Goal: Task Accomplishment & Management: Manage account settings

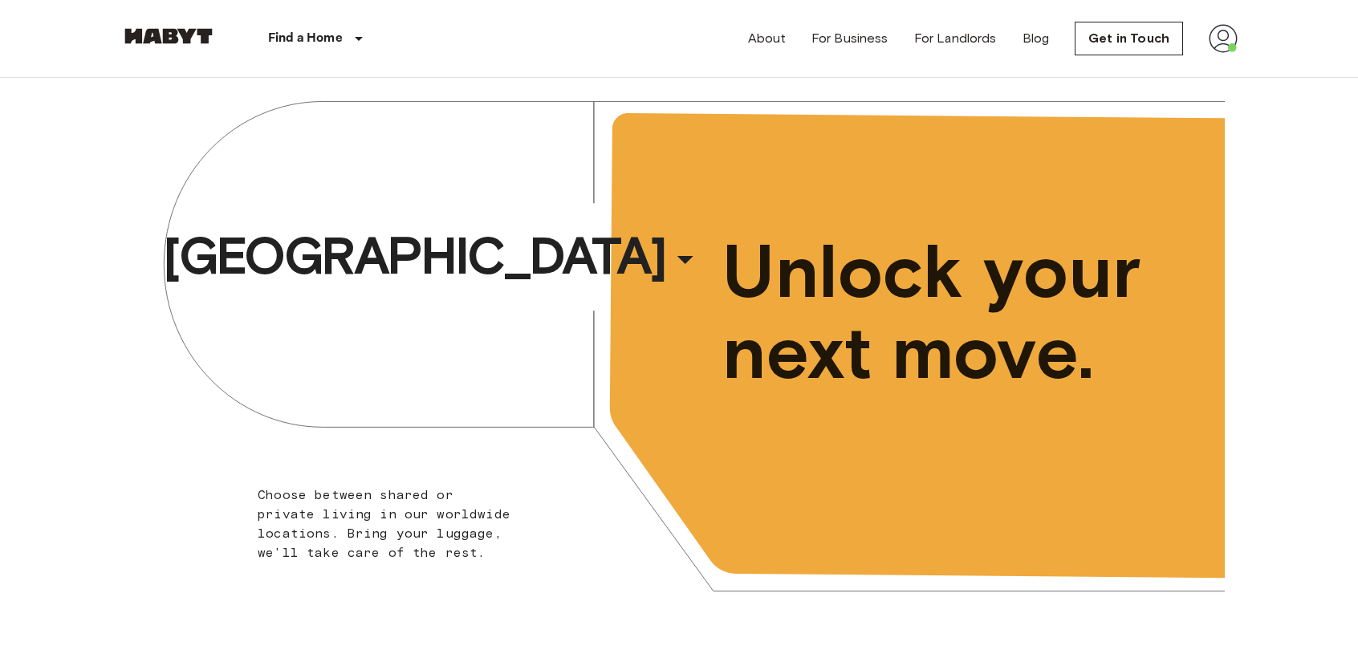
click at [1222, 46] on img at bounding box center [1223, 38] width 29 height 29
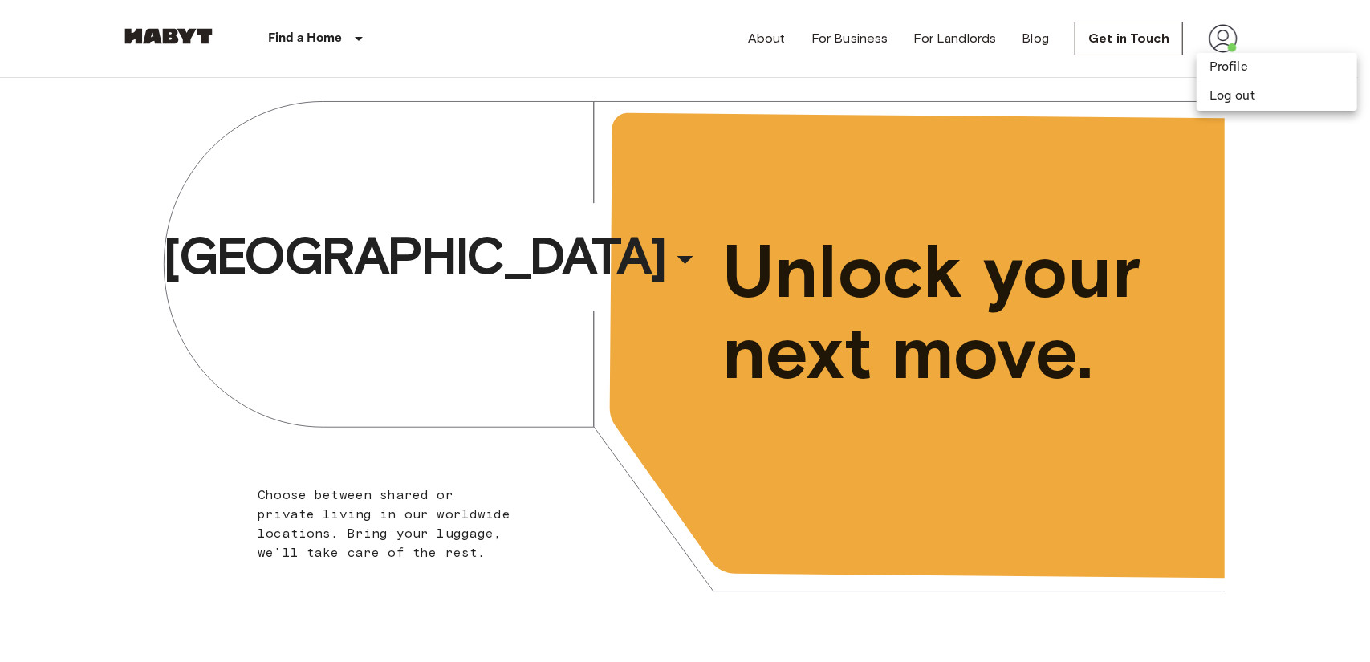
click at [1222, 34] on div at bounding box center [685, 331] width 1370 height 662
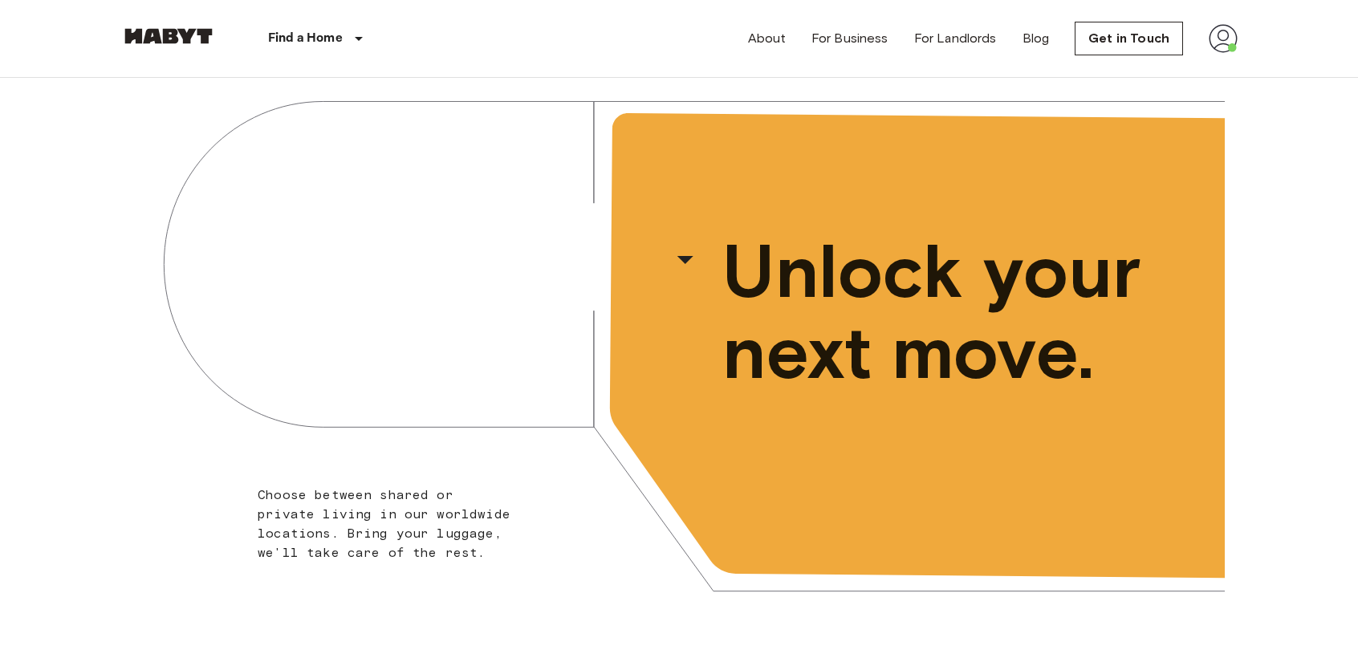
click at [1223, 37] on img at bounding box center [1223, 38] width 29 height 29
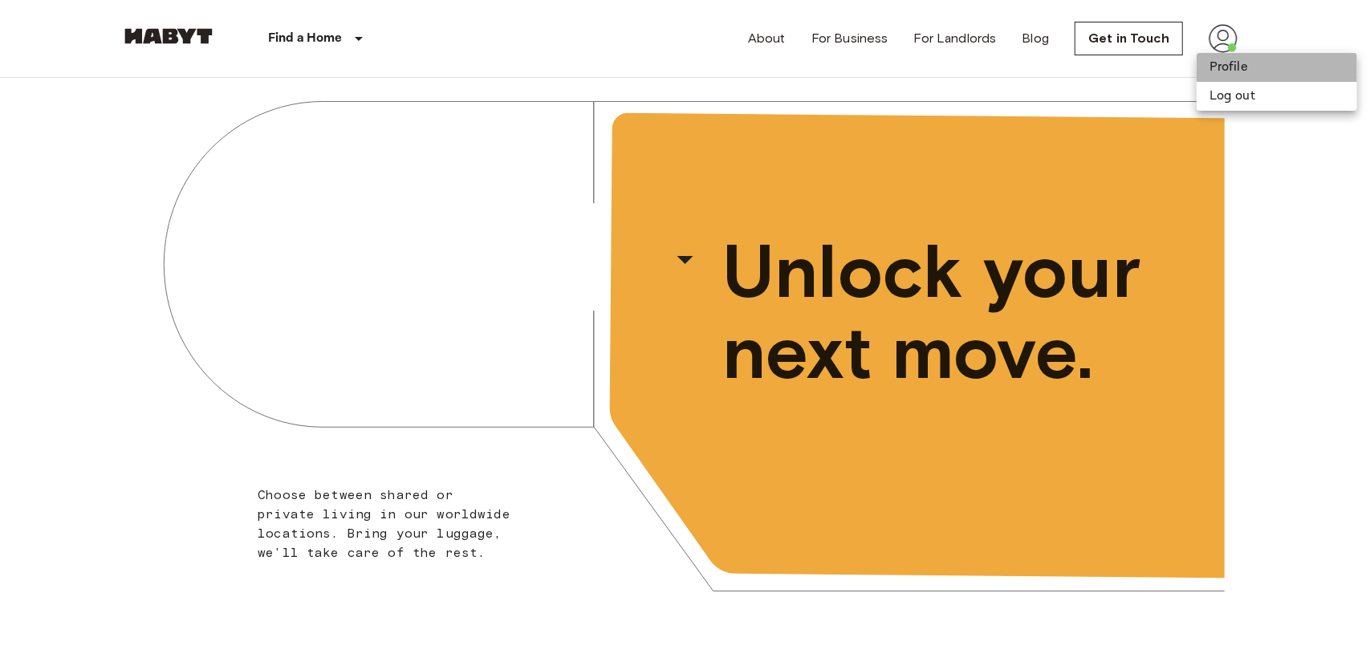
click at [1219, 63] on li "Profile" at bounding box center [1277, 67] width 161 height 29
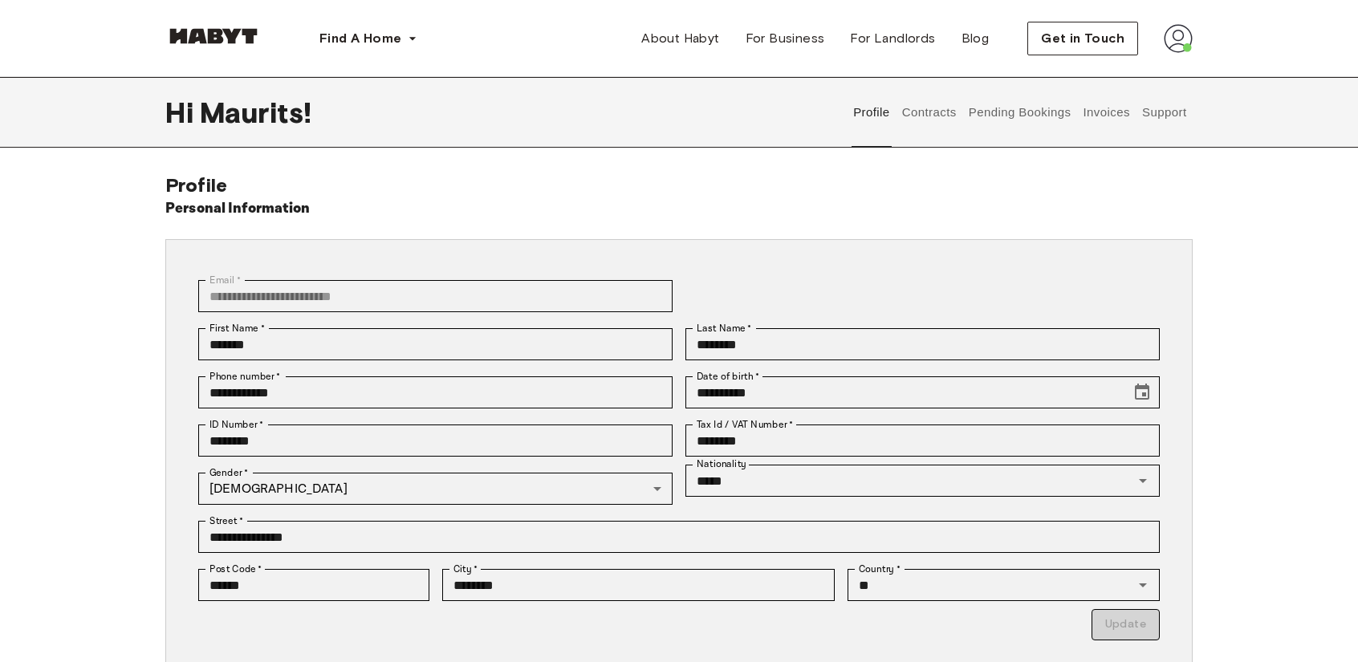
click at [917, 116] on button "Contracts" at bounding box center [929, 112] width 59 height 71
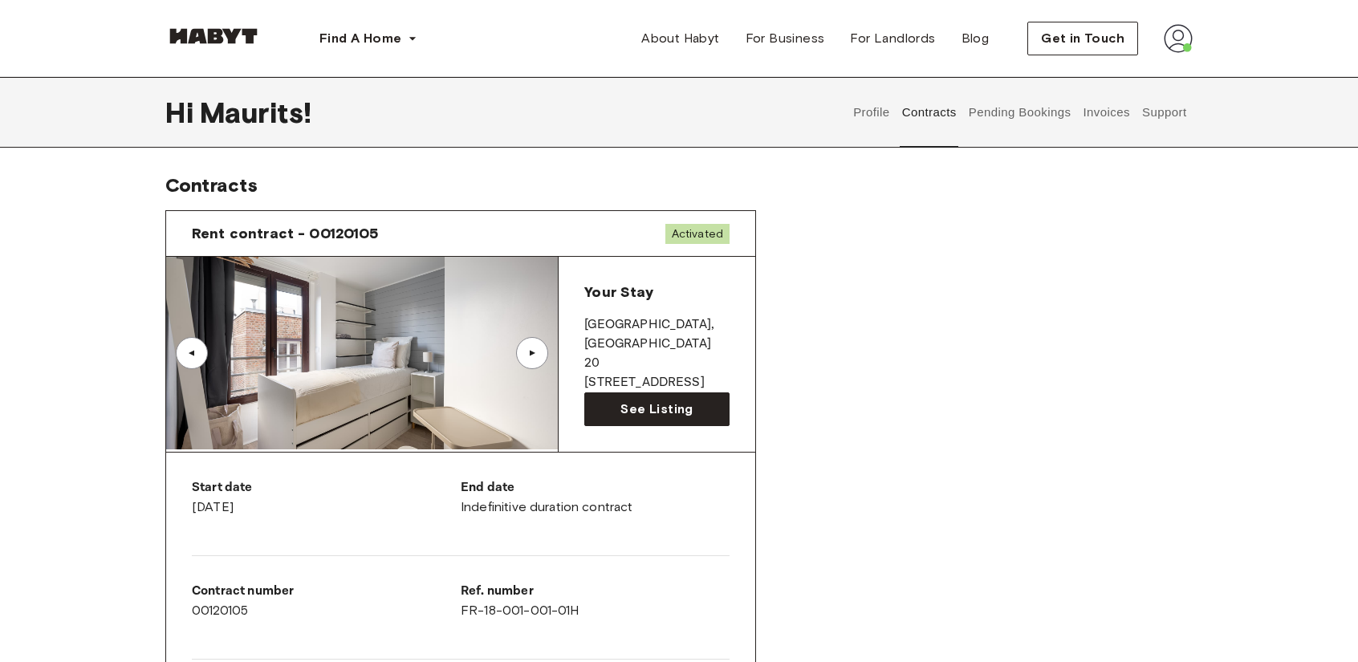
click at [1016, 112] on button "Pending Bookings" at bounding box center [1020, 112] width 107 height 71
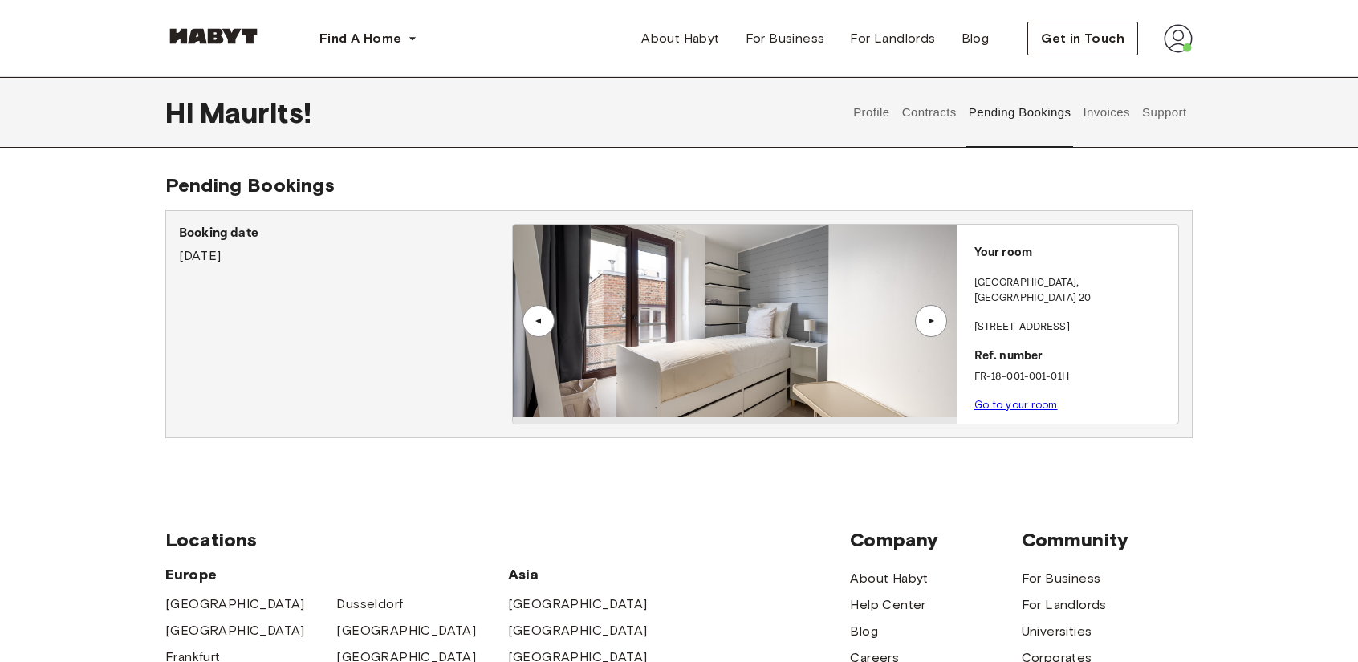
click at [1106, 120] on button "Invoices" at bounding box center [1106, 112] width 51 height 71
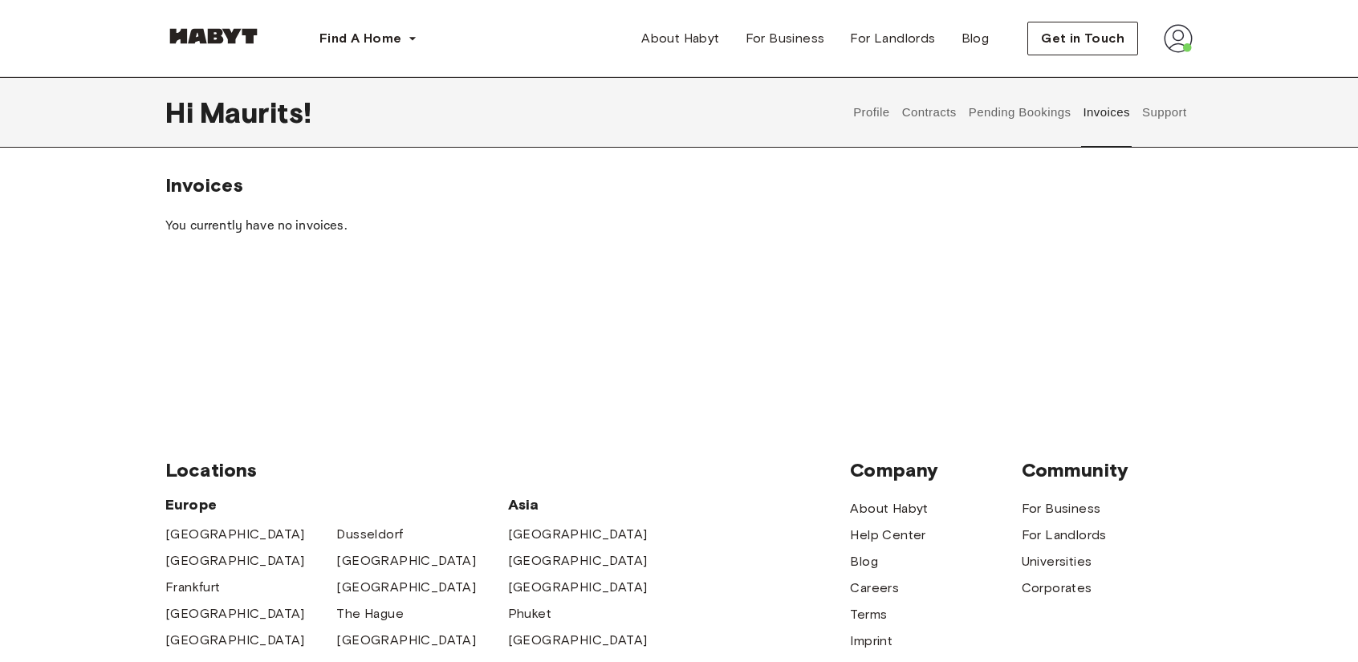
click at [911, 104] on button "Contracts" at bounding box center [929, 112] width 59 height 71
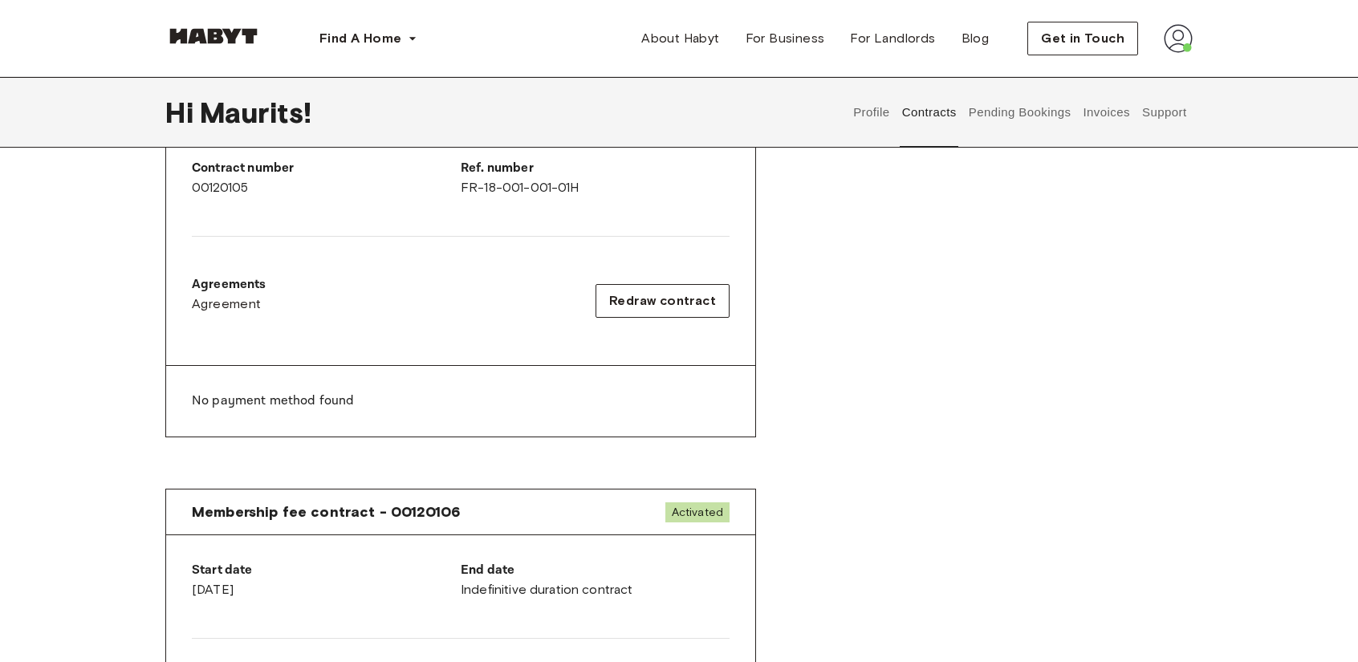
scroll to position [422, 0]
click at [328, 393] on p "No payment method found" at bounding box center [461, 402] width 538 height 19
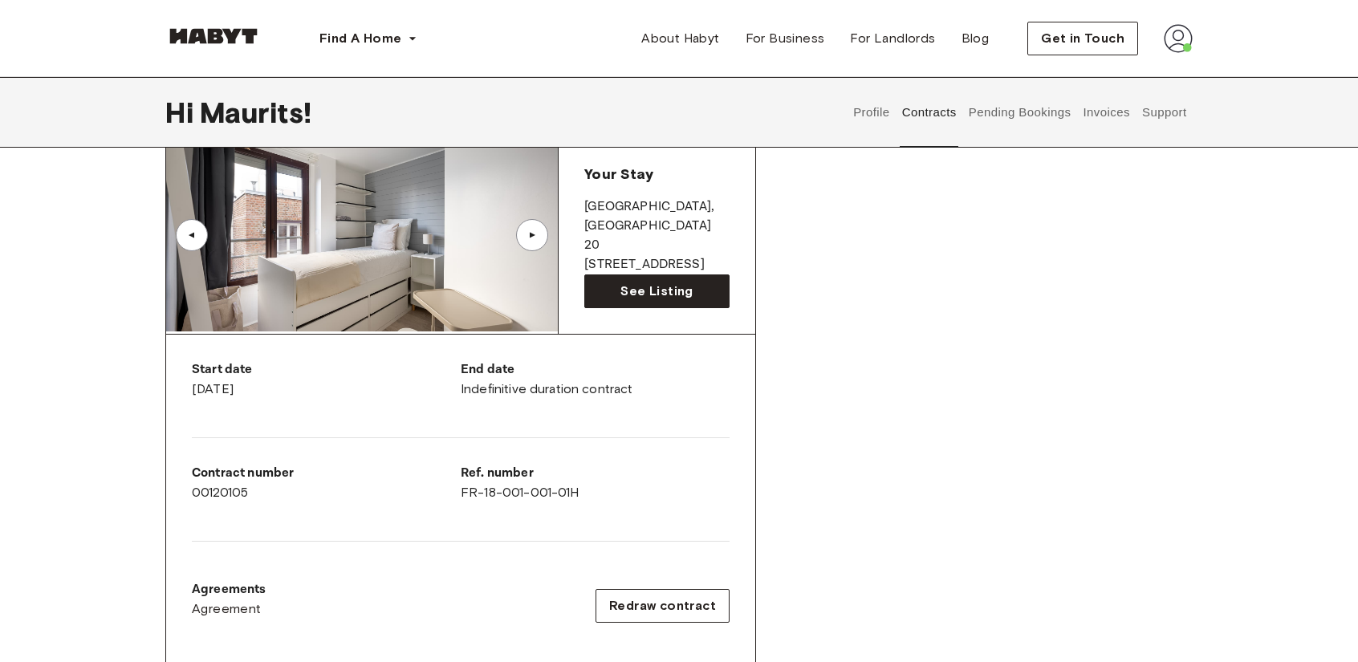
scroll to position [116, 0]
click at [1119, 115] on button "Invoices" at bounding box center [1106, 112] width 51 height 71
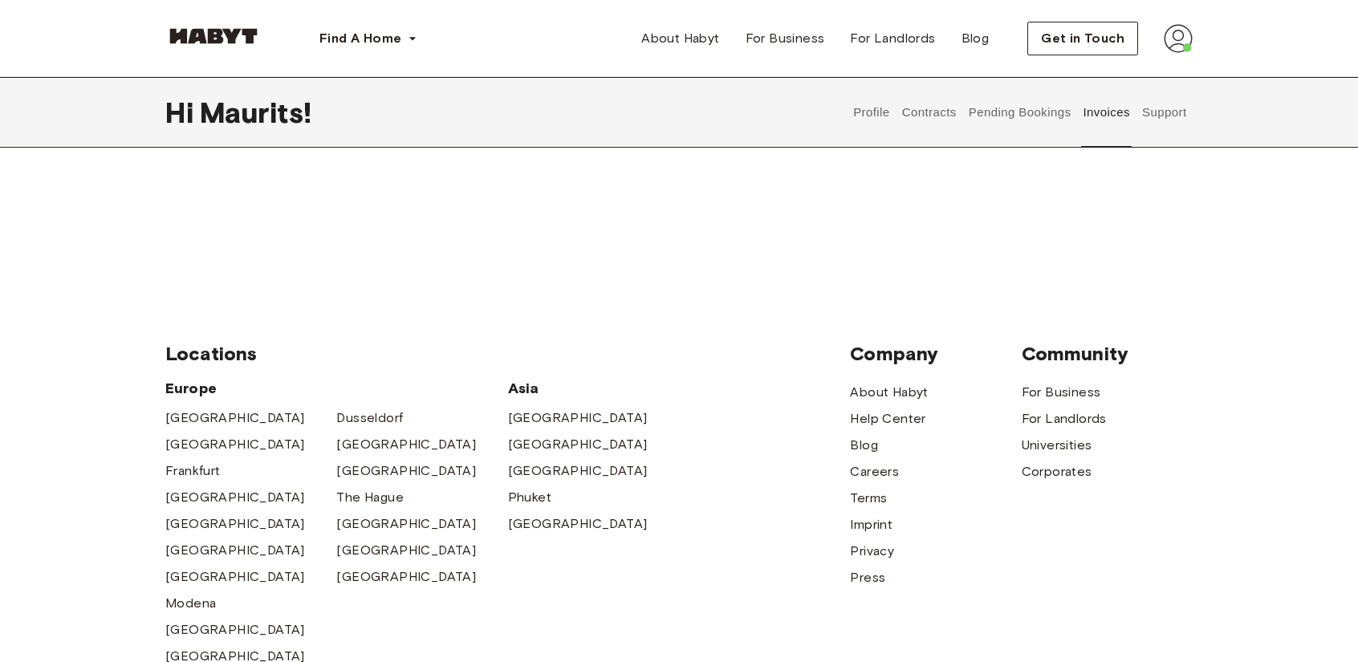
click at [868, 116] on button "Profile" at bounding box center [872, 112] width 41 height 71
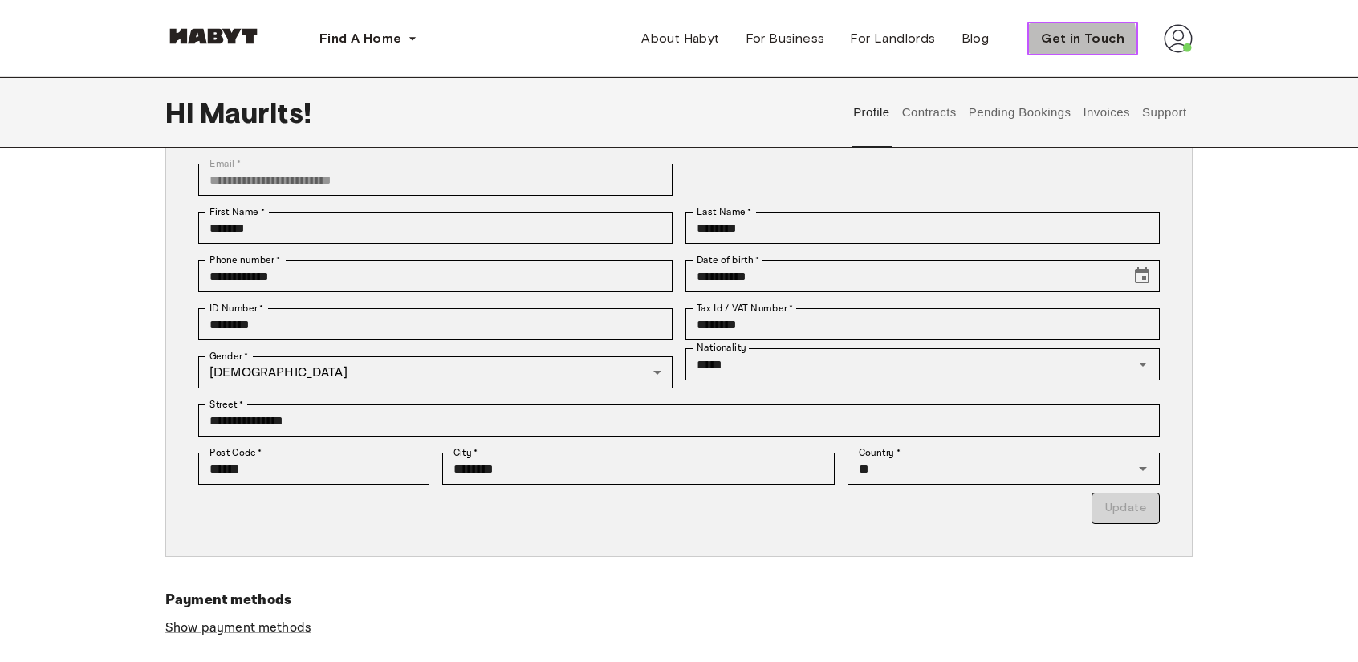
click at [1060, 40] on span "Get in Touch" at bounding box center [1082, 38] width 83 height 19
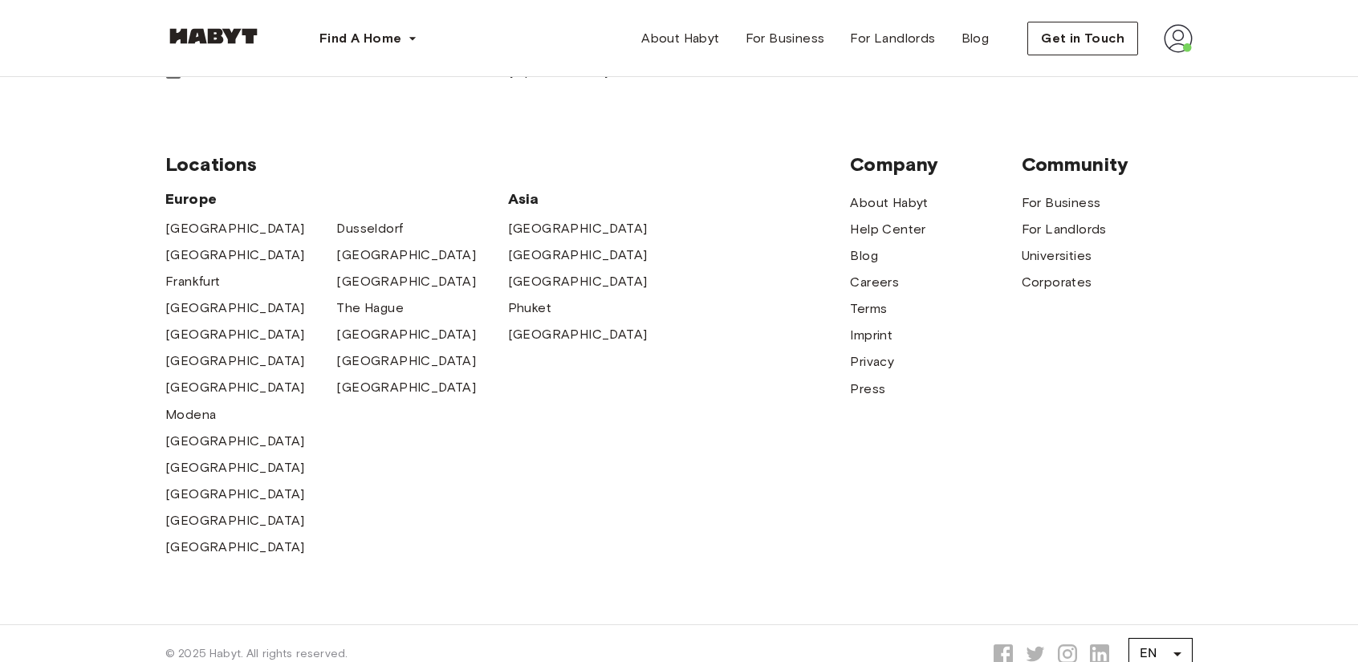
scroll to position [748, 0]
click at [898, 230] on span "Help Center" at bounding box center [887, 229] width 75 height 19
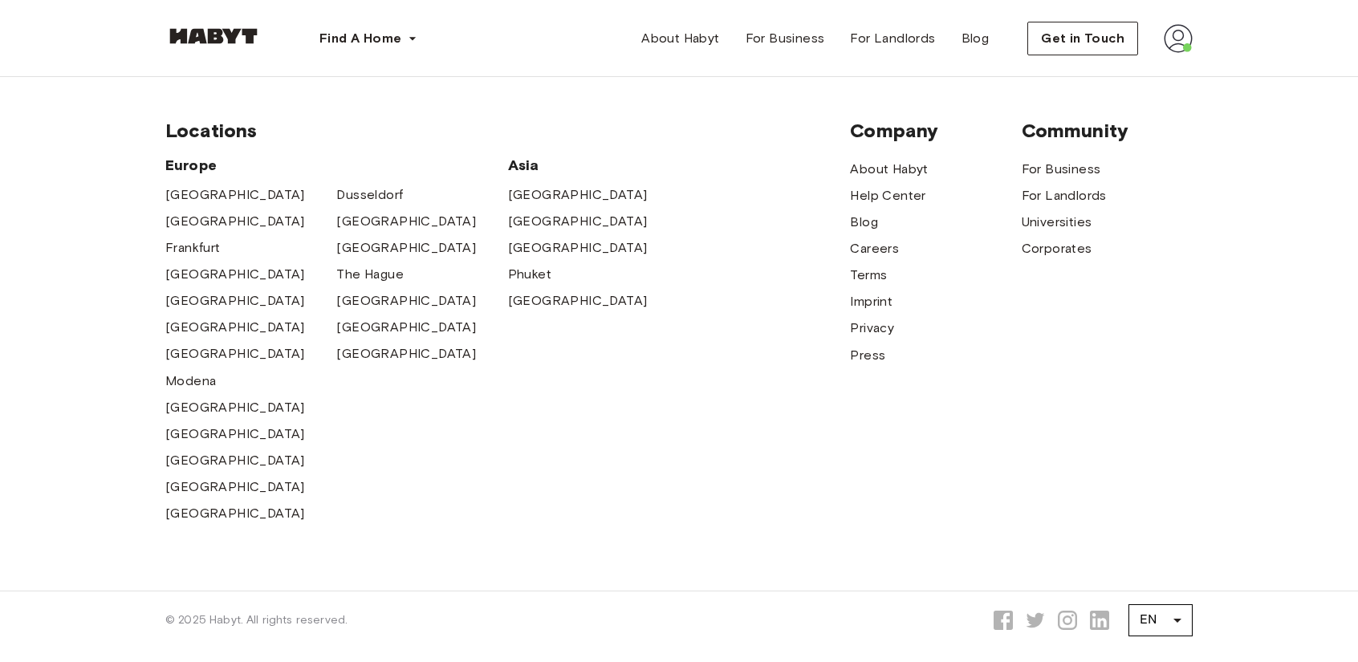
scroll to position [748, 0]
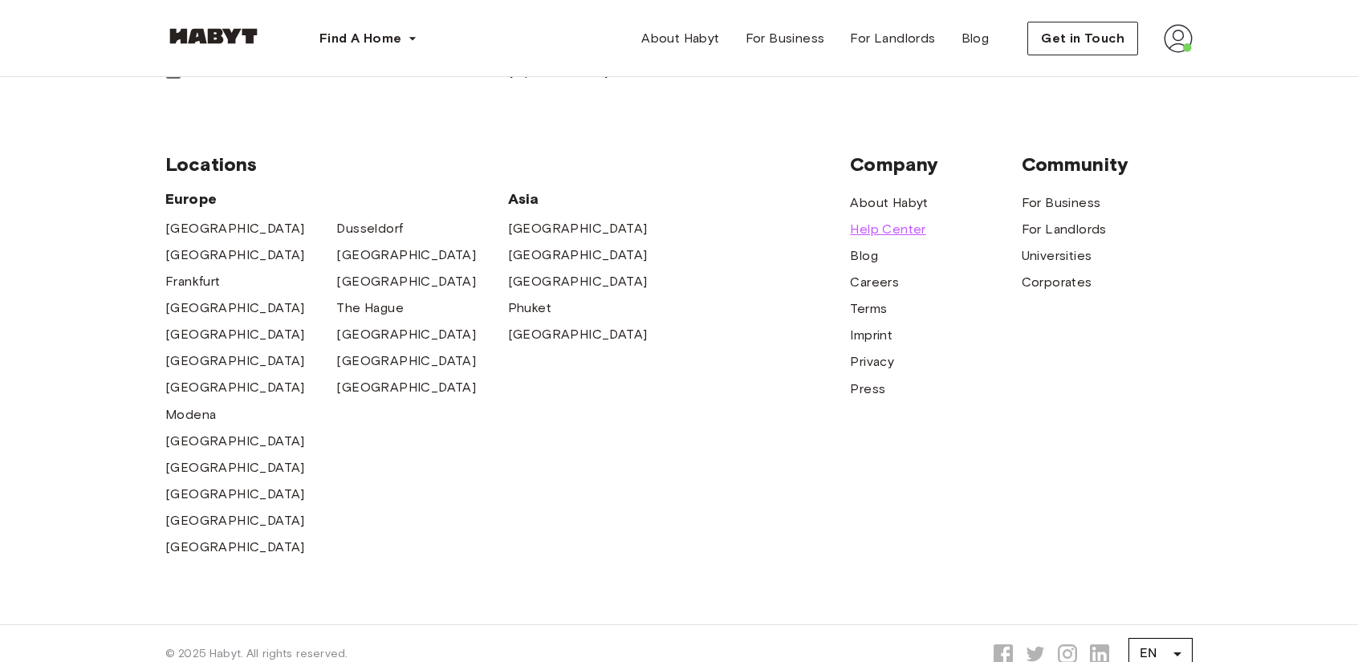
click at [880, 233] on span "Help Center" at bounding box center [887, 229] width 75 height 19
click at [812, 348] on div "[GEOGRAPHIC_DATA] [GEOGRAPHIC_DATA] [GEOGRAPHIC_DATA] [GEOGRAPHIC_DATA] [GEOGRA…" at bounding box center [507, 374] width 685 height 370
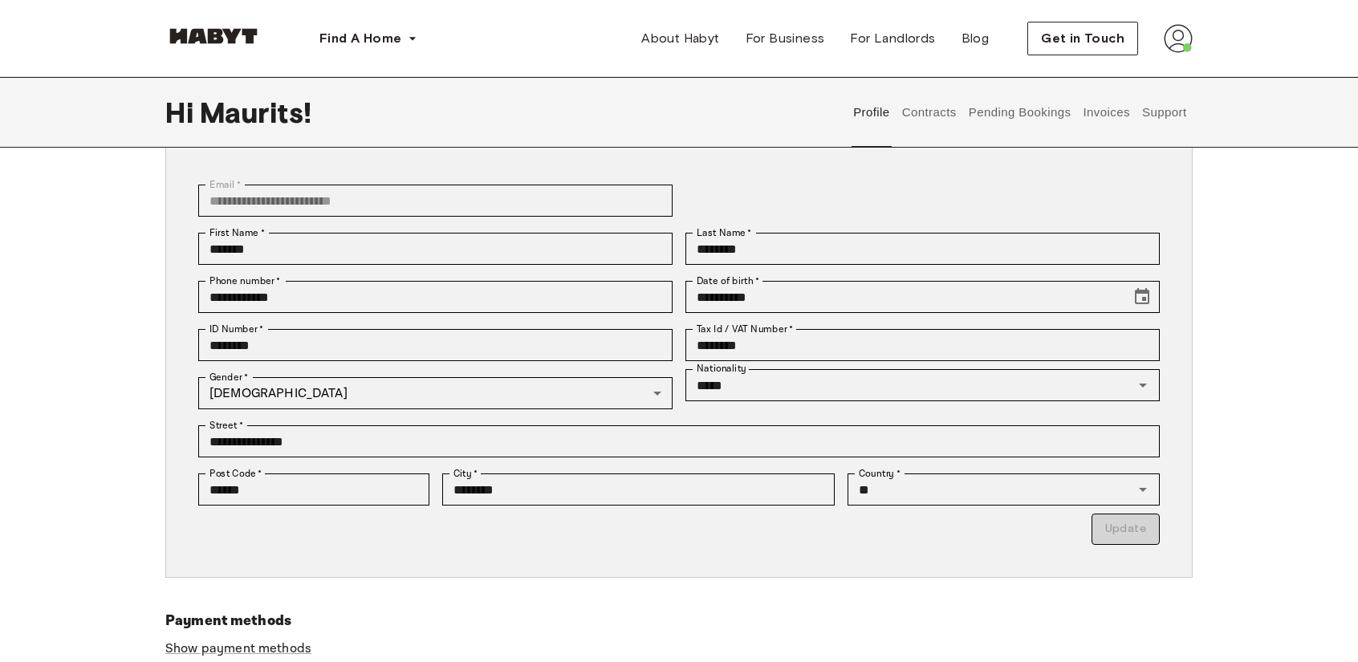
scroll to position [94, 0]
click at [918, 127] on button "Contracts" at bounding box center [929, 112] width 59 height 71
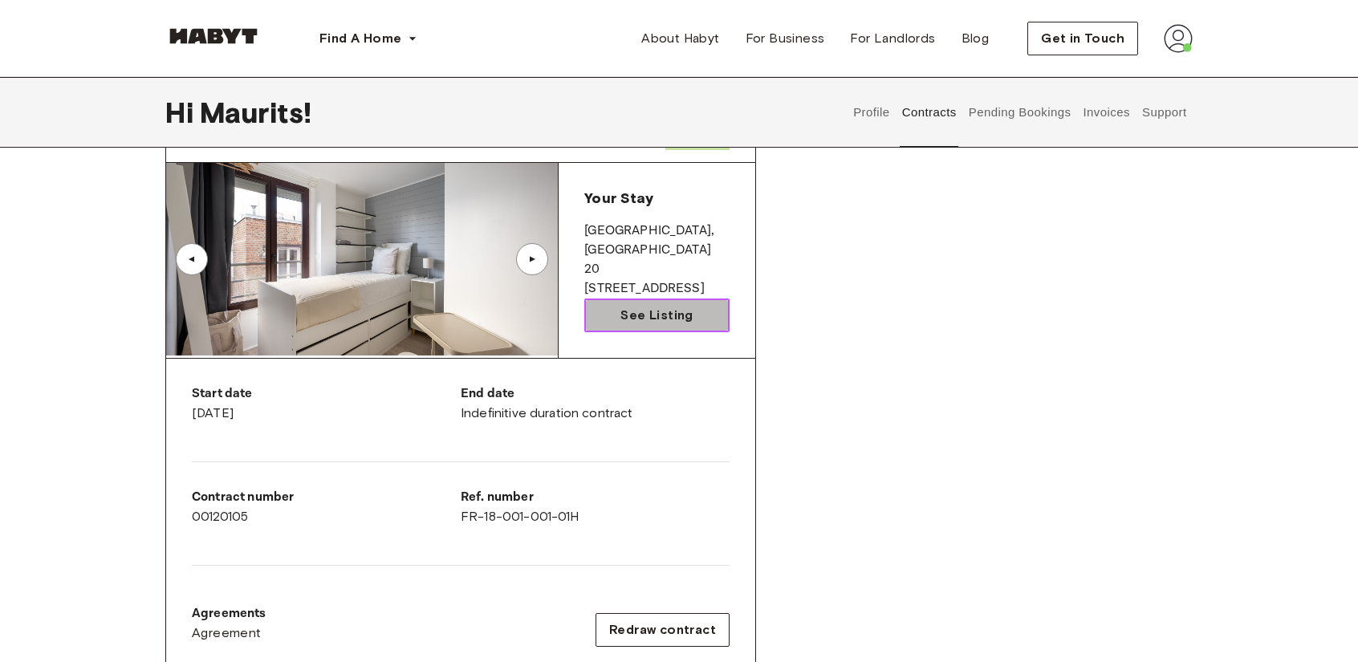
click at [625, 306] on span "See Listing" at bounding box center [657, 315] width 72 height 19
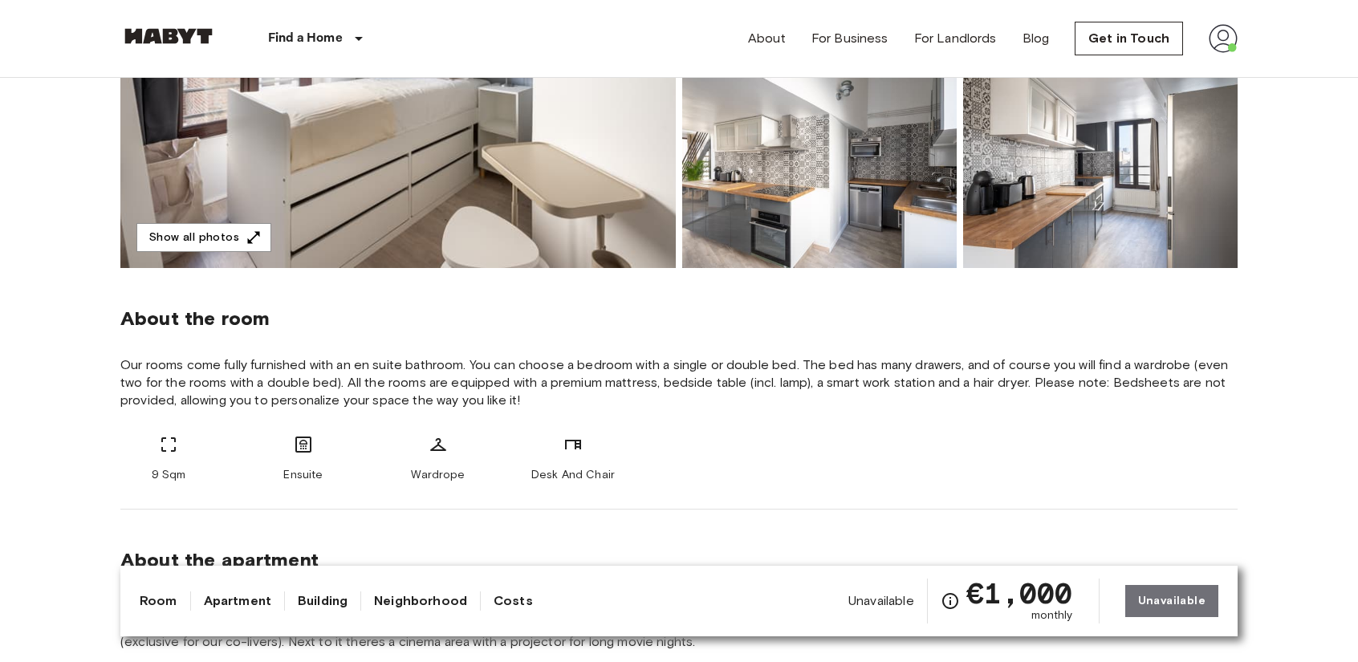
scroll to position [357, 0]
